Goal: Information Seeking & Learning: Learn about a topic

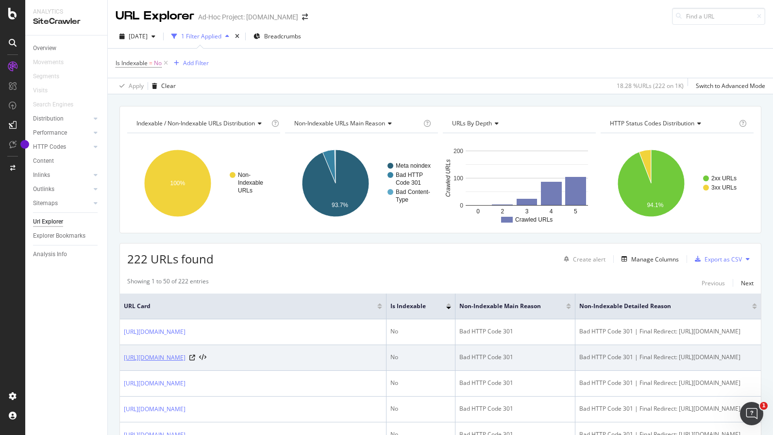
click at [186, 354] on link "[URL][DOMAIN_NAME]" at bounding box center [155, 358] width 62 height 10
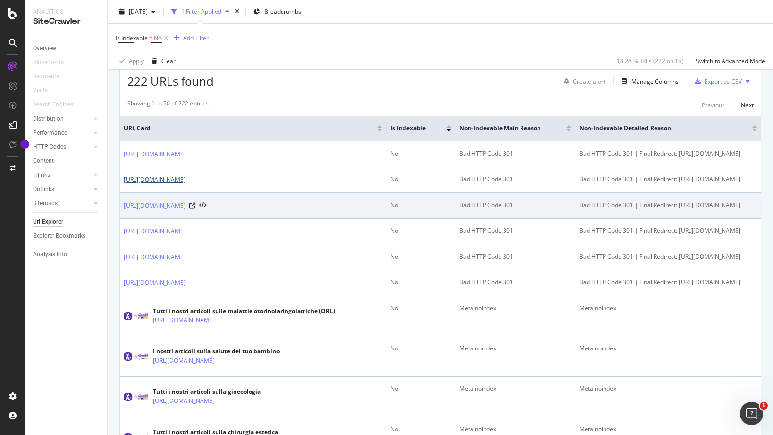
scroll to position [191, 0]
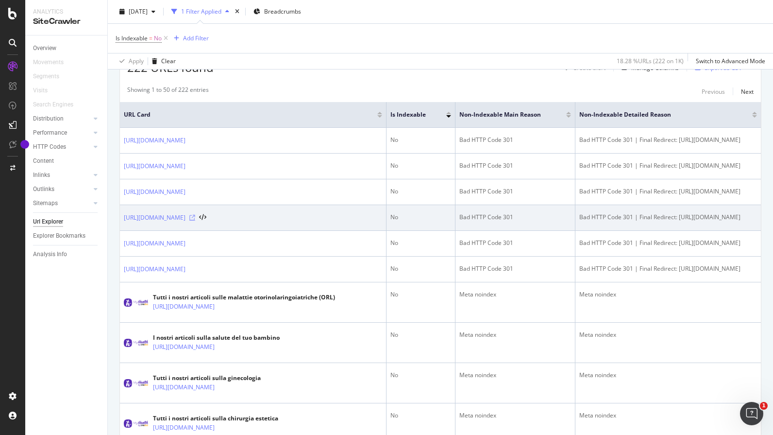
click at [195, 218] on icon at bounding box center [192, 218] width 6 height 6
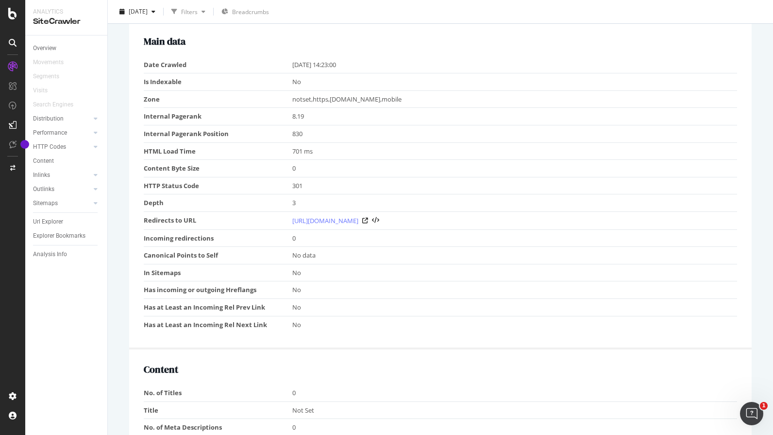
scroll to position [232, 0]
